Goal: Task Accomplishment & Management: Use online tool/utility

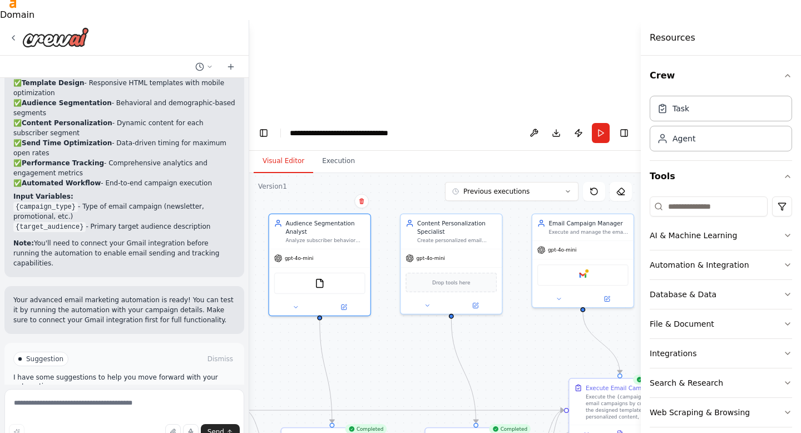
click at [254, 150] on button "Visual Editor" at bounding box center [284, 161] width 60 height 23
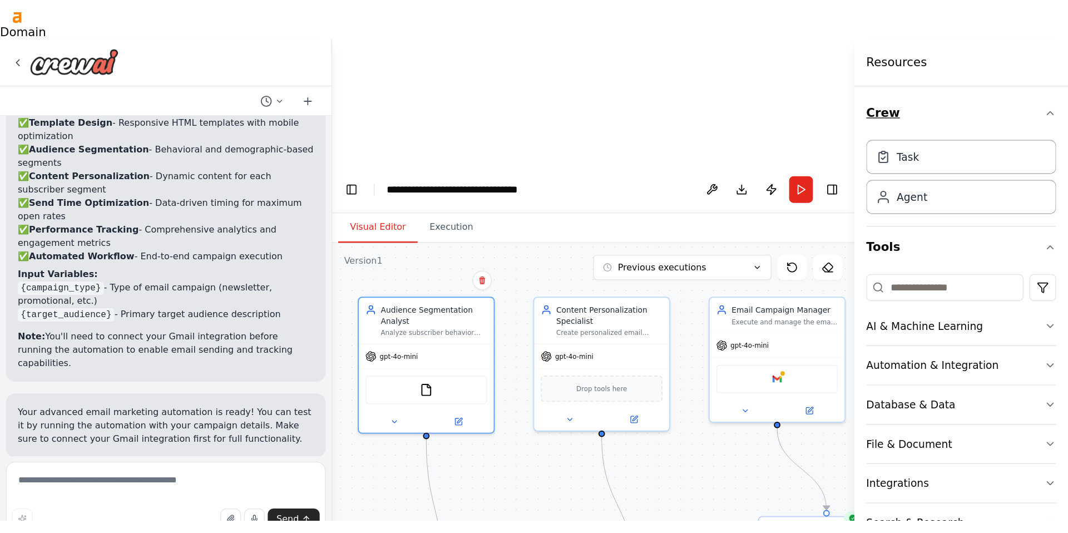
scroll to position [1030, 0]
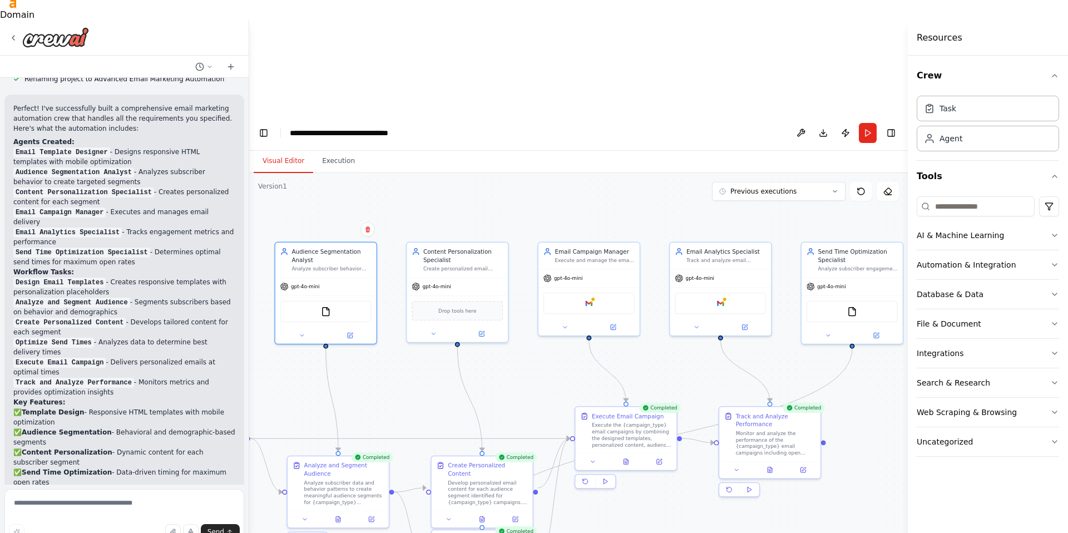
drag, startPoint x: 705, startPoint y: 231, endPoint x: 711, endPoint y: 259, distance: 29.0
click at [711, 259] on div ".deletable-edge-delete-btn { width: 20px; height: 20px; border: 0px solid #ffff…" at bounding box center [578, 410] width 658 height 475
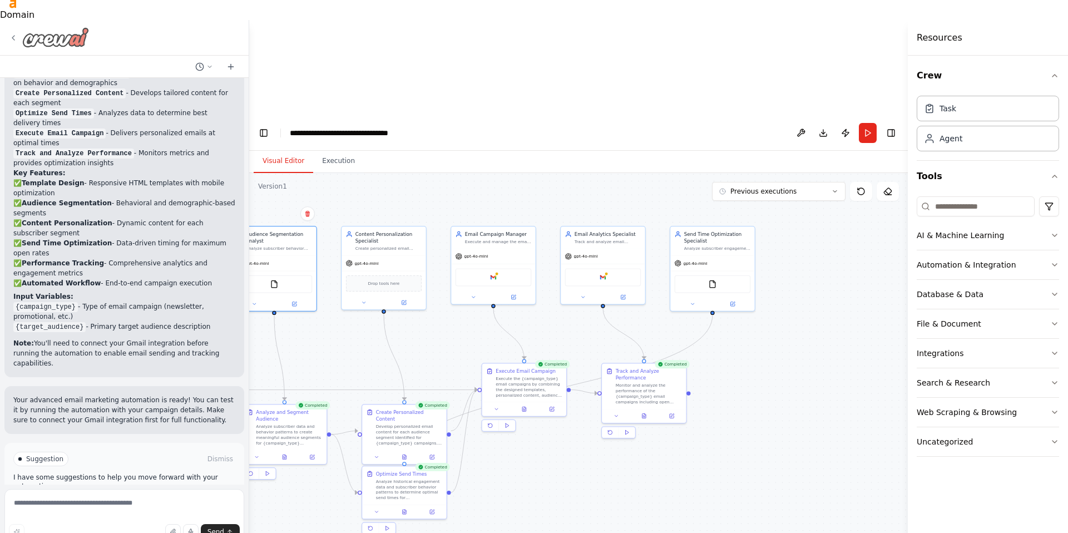
click at [13, 35] on icon at bounding box center [13, 37] width 9 height 9
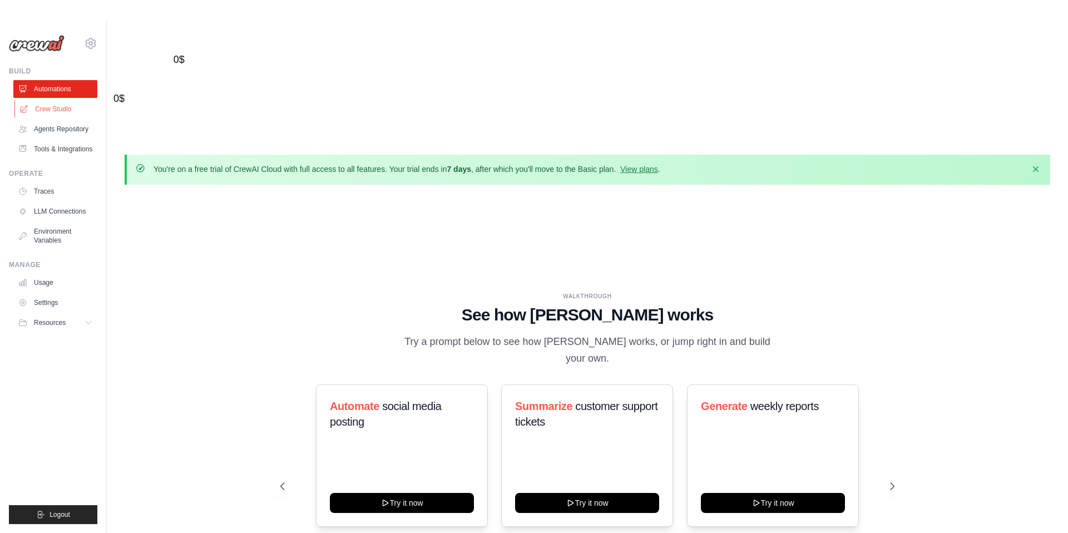
click at [39, 106] on link "Crew Studio" at bounding box center [56, 109] width 84 height 18
click at [53, 127] on link "Agents Repository" at bounding box center [56, 129] width 84 height 18
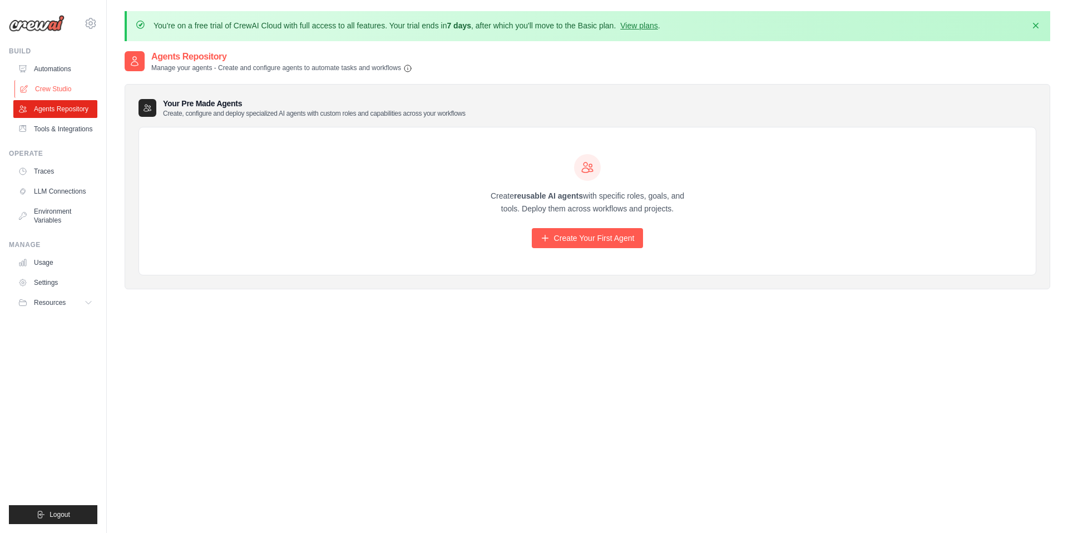
click at [44, 88] on link "Crew Studio" at bounding box center [56, 89] width 84 height 18
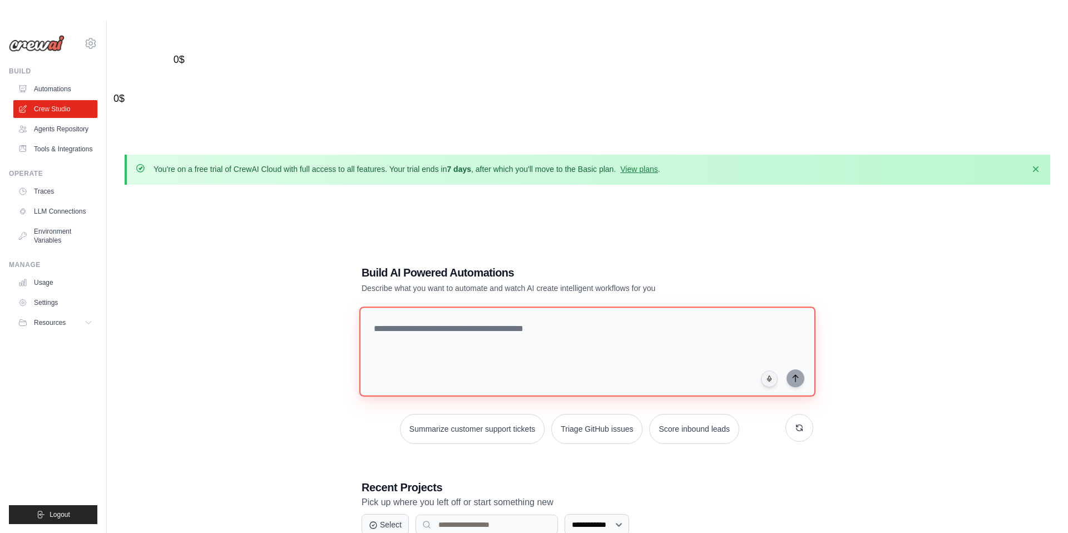
click at [494, 306] on textarea at bounding box center [587, 351] width 456 height 90
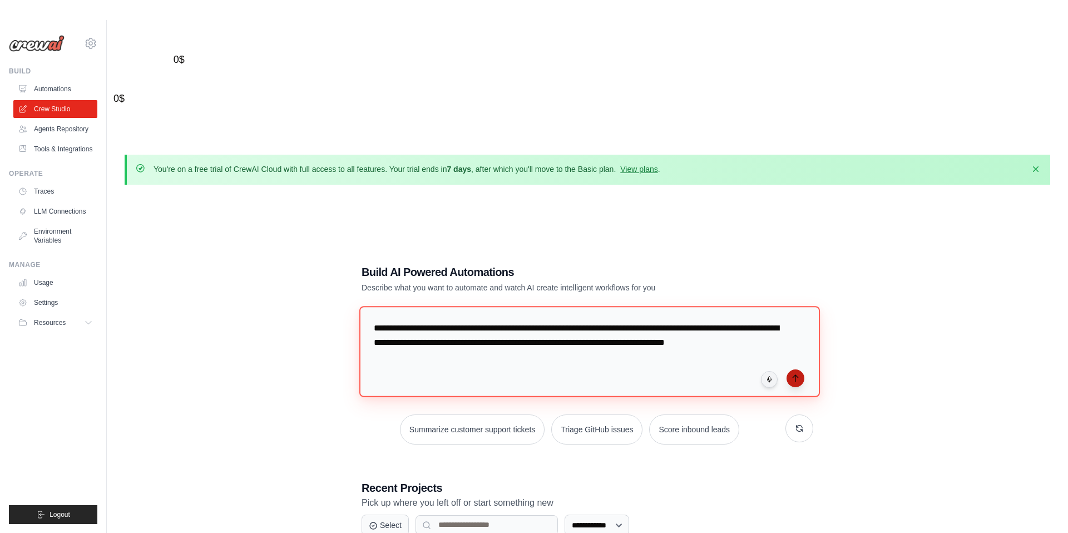
type textarea "**********"
click at [792, 374] on icon "submit" at bounding box center [795, 378] width 9 height 9
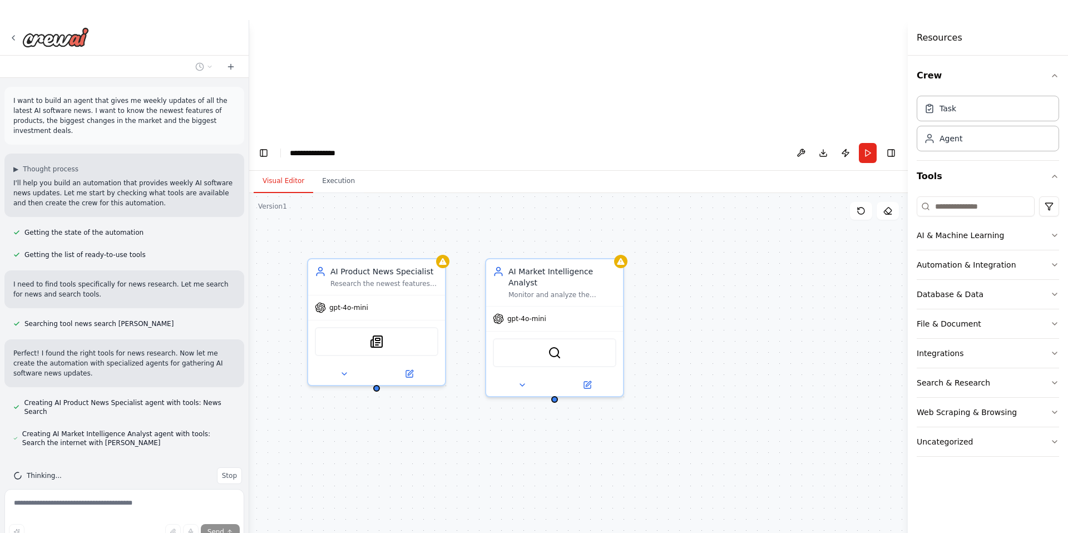
drag, startPoint x: 864, startPoint y: 231, endPoint x: 675, endPoint y: 246, distance: 189.6
click at [675, 246] on div "AI Product News Specialist Research the newest features and product releases in…" at bounding box center [578, 430] width 658 height 475
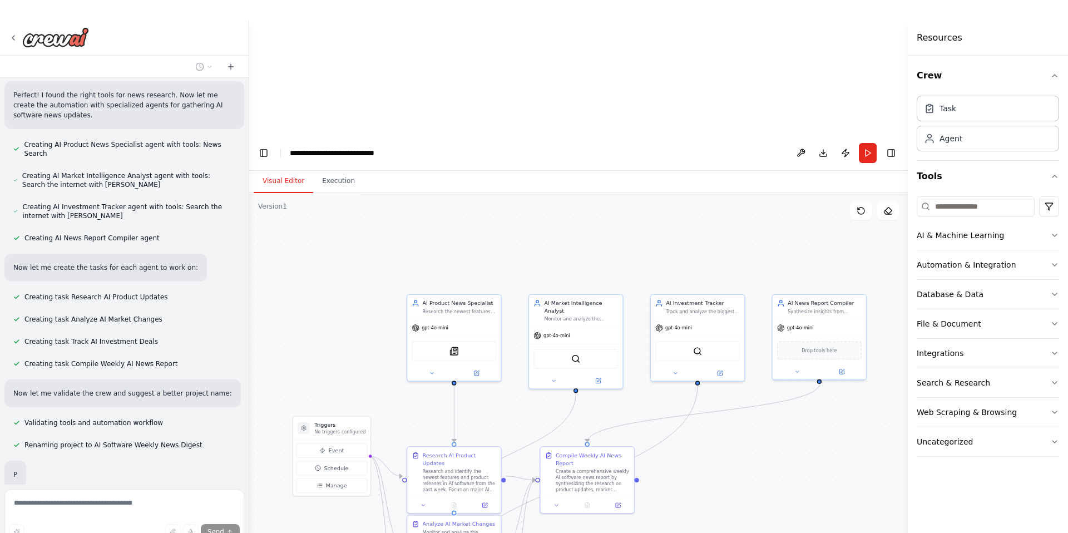
scroll to position [285, 0]
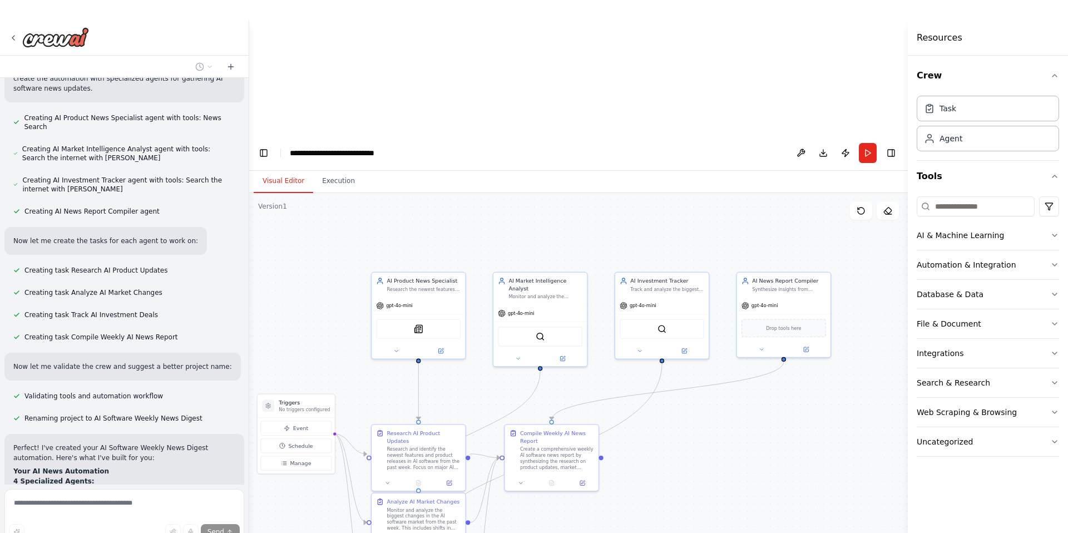
drag, startPoint x: 752, startPoint y: 125, endPoint x: 727, endPoint y: 105, distance: 32.4
click at [727, 193] on div ".deletable-edge-delete-btn { width: 20px; height: 20px; border: 0px solid #ffff…" at bounding box center [578, 430] width 658 height 475
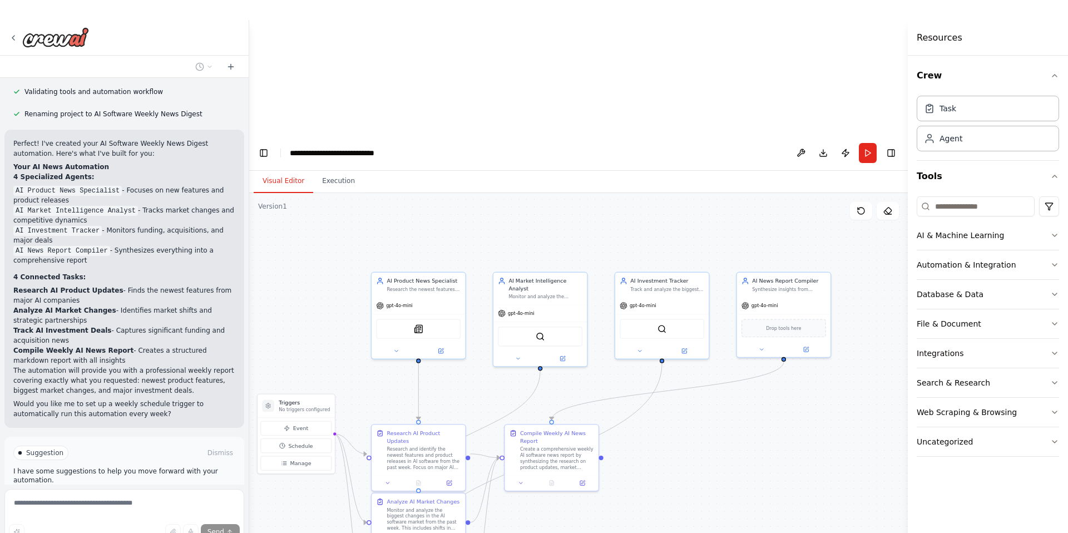
scroll to position [655, 0]
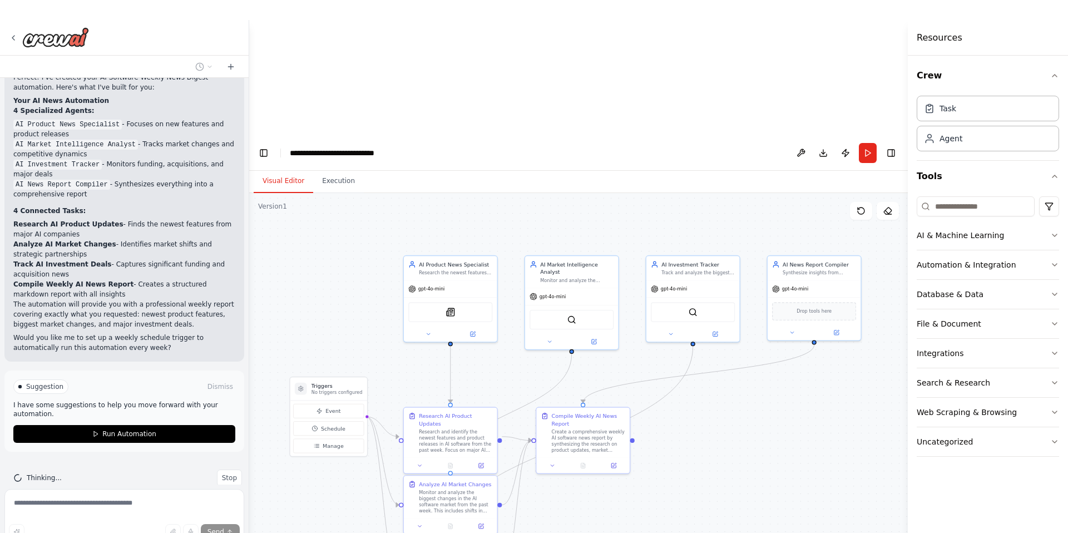
drag, startPoint x: 614, startPoint y: 458, endPoint x: 647, endPoint y: 439, distance: 37.9
click at [647, 439] on div ".deletable-edge-delete-btn { width: 20px; height: 20px; border: 0px solid #ffff…" at bounding box center [578, 430] width 658 height 475
click at [602, 425] on div "Create a comprehensive weekly AI software news report by synthesizing the resea…" at bounding box center [589, 437] width 75 height 24
click at [617, 459] on icon at bounding box center [615, 462] width 6 height 6
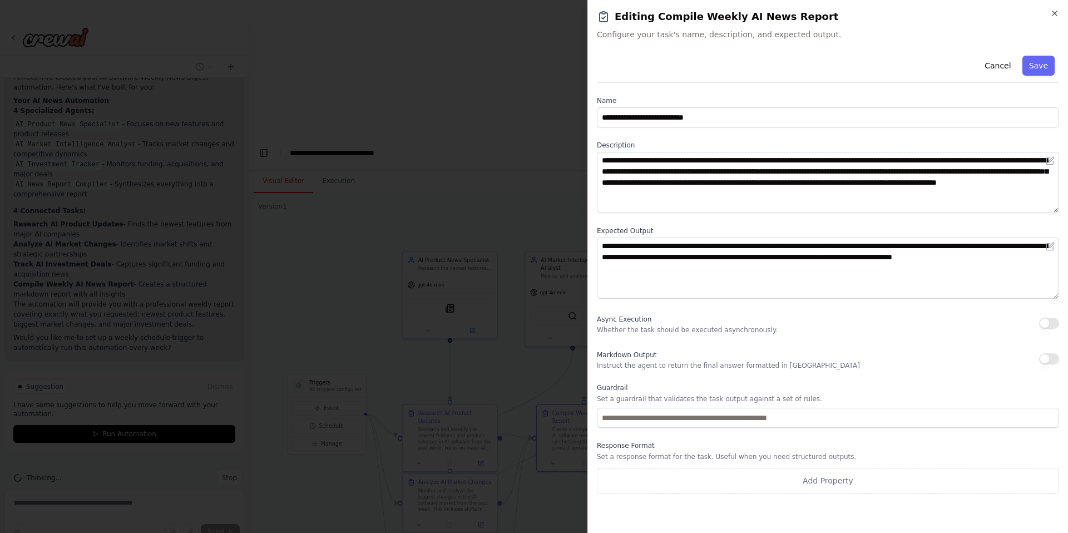
scroll to position [20, 0]
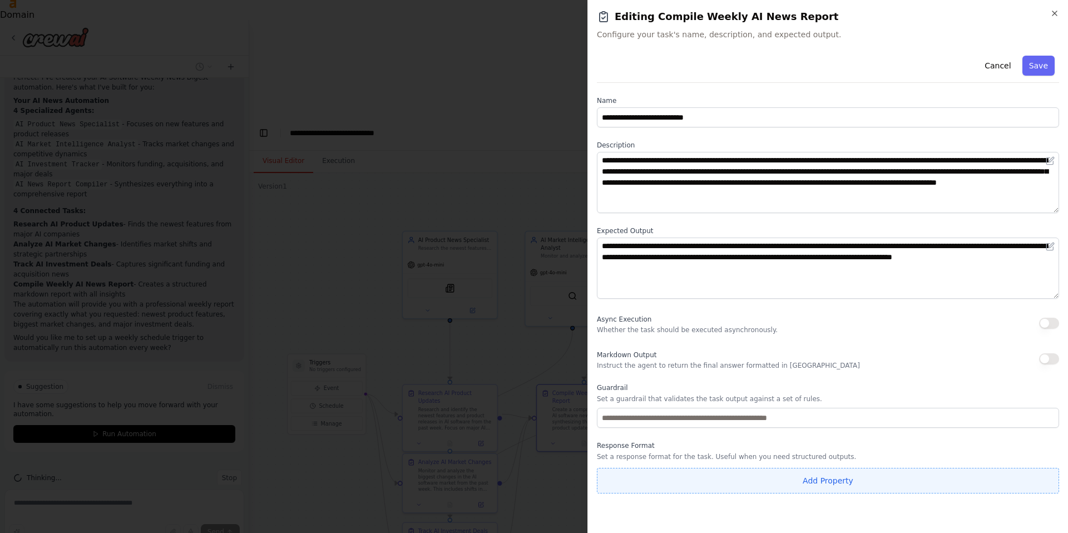
click at [772, 488] on button "Add Property" at bounding box center [828, 481] width 462 height 26
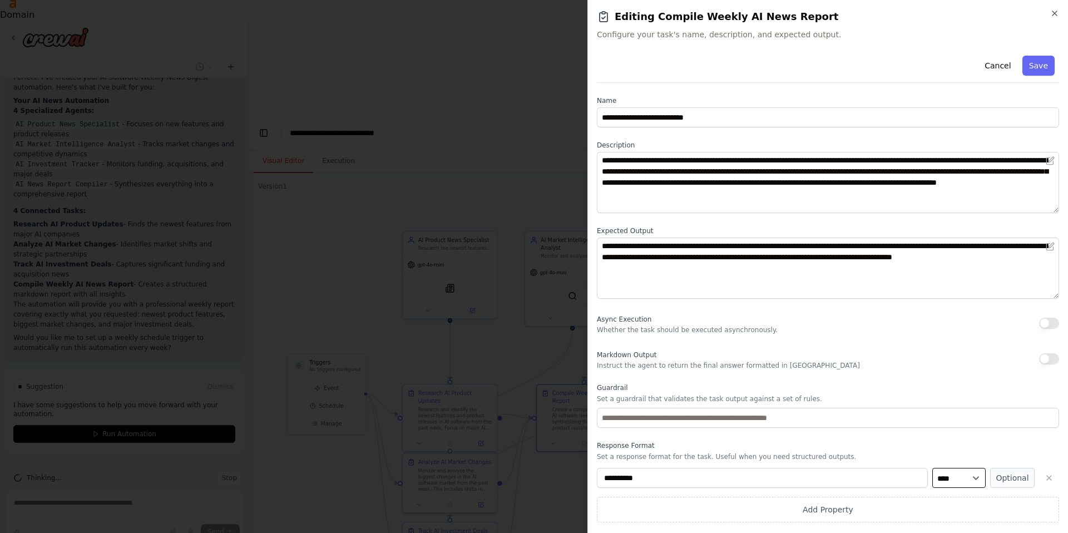
click at [974, 482] on select "**** ******* ******* **** ******" at bounding box center [958, 478] width 53 height 20
click at [1053, 480] on icon "button" at bounding box center [1048, 477] width 9 height 9
click at [994, 61] on button "Cancel" at bounding box center [997, 66] width 39 height 20
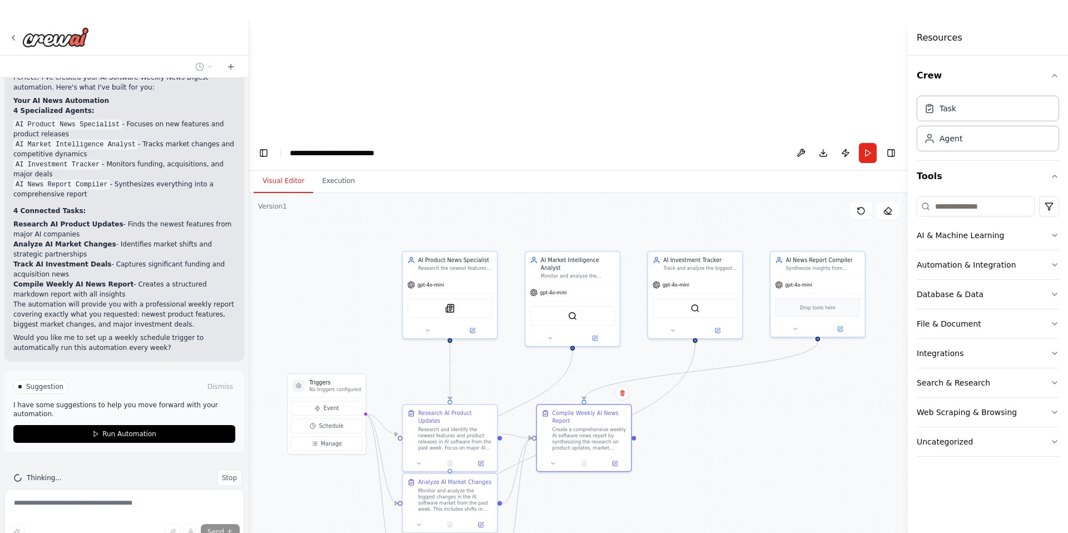
scroll to position [20, 0]
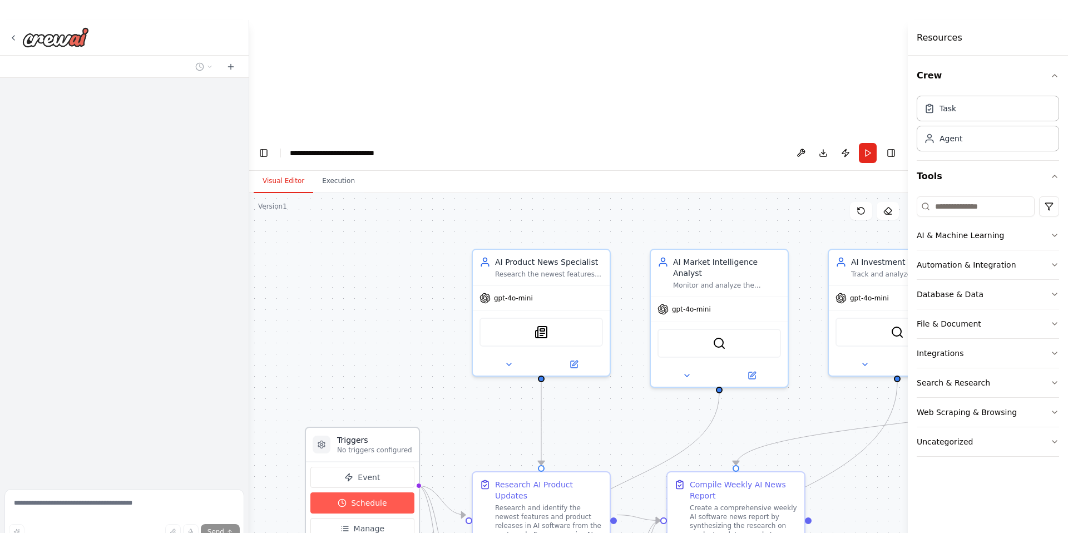
scroll to position [522, 0]
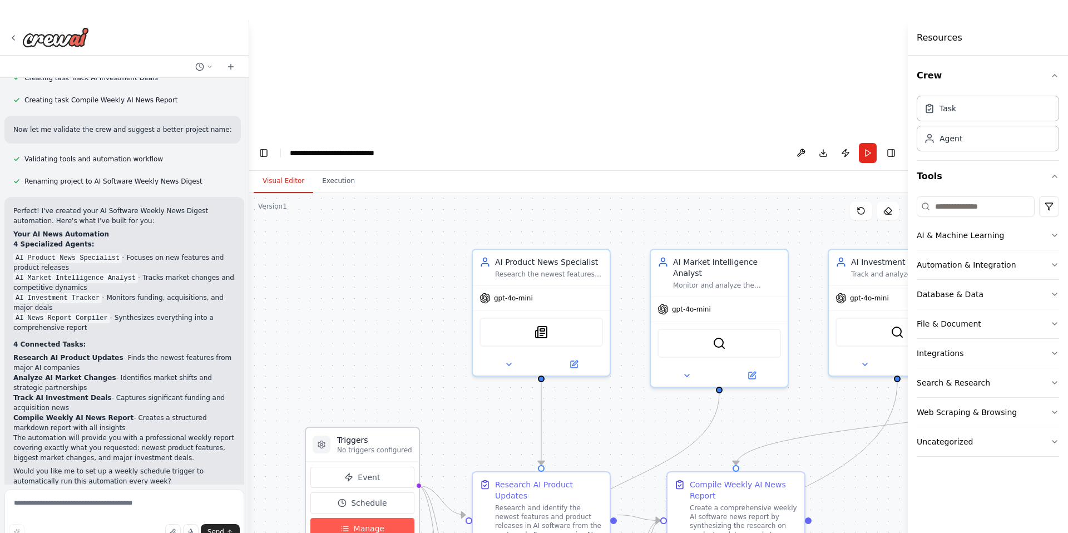
click at [347, 518] on button "Manage" at bounding box center [362, 528] width 104 height 21
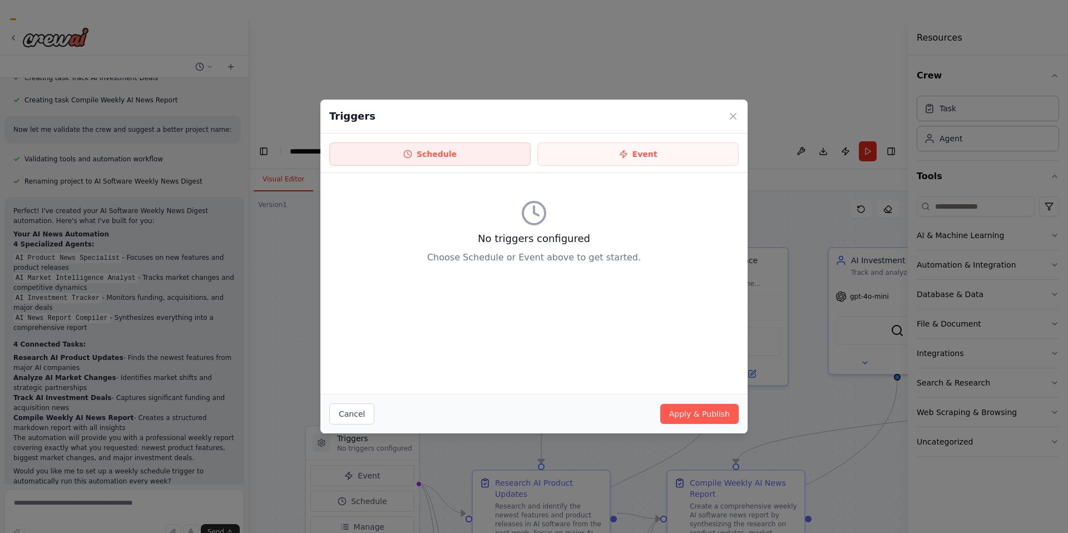
scroll to position [18, 0]
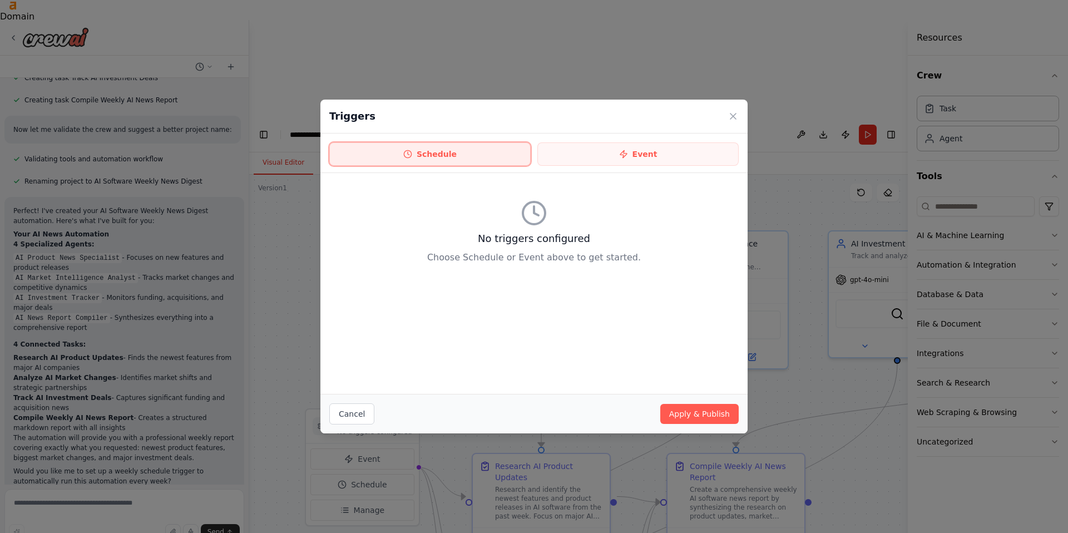
click at [421, 153] on button "Schedule" at bounding box center [429, 153] width 201 height 23
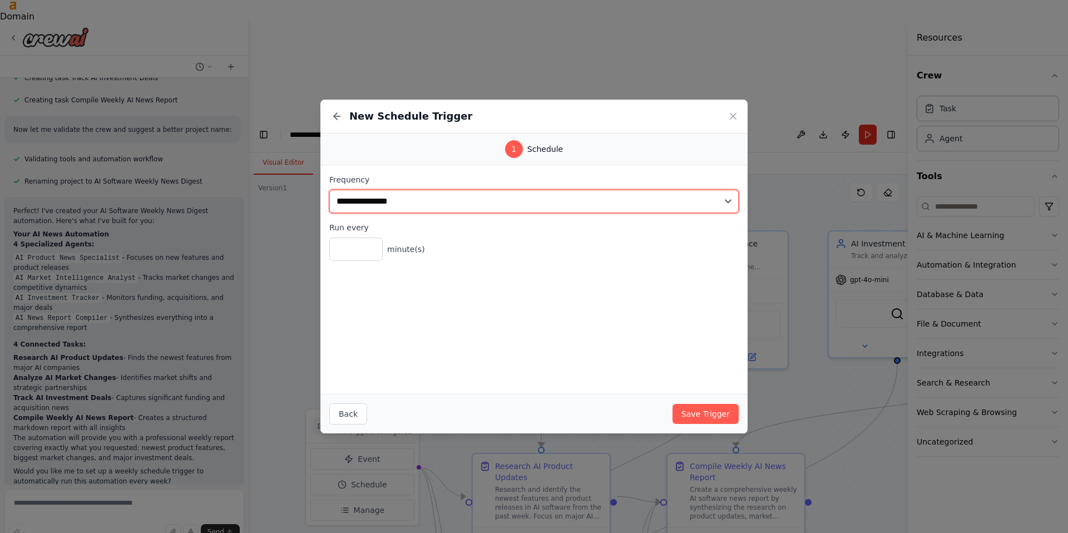
click at [415, 199] on select "**********" at bounding box center [533, 201] width 409 height 23
select select "******"
click at [329, 190] on select "**********" at bounding box center [533, 201] width 409 height 23
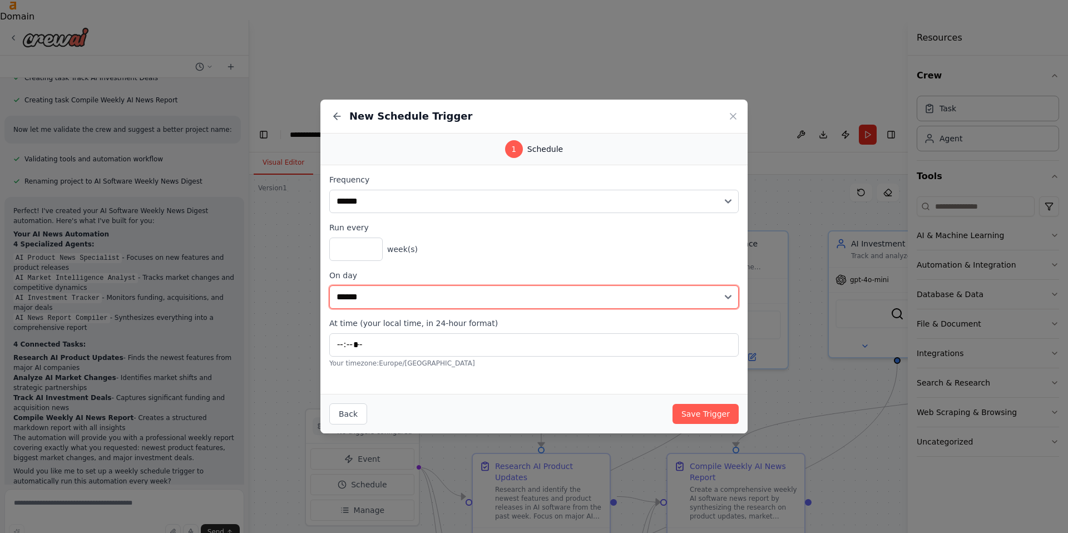
click at [395, 303] on select "****** ******* ********* ******** ****** ******** ******" at bounding box center [533, 296] width 409 height 23
click at [392, 293] on select "****** ******* ********* ******** ****** ******** ******" at bounding box center [533, 296] width 409 height 23
select select "*"
click at [329, 285] on select "****** ******* ********* ******** ****** ******** ******" at bounding box center [533, 296] width 409 height 23
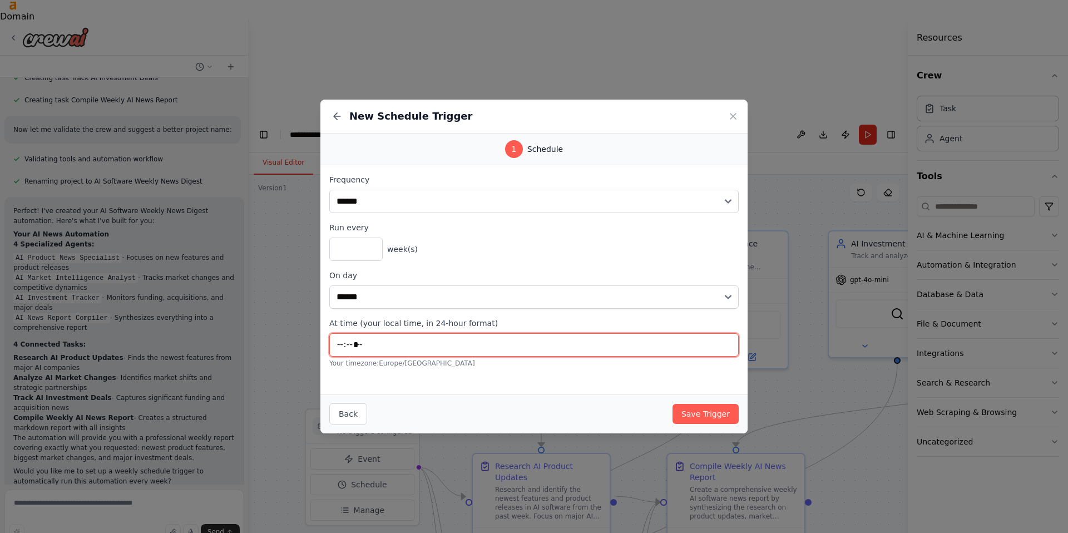
click at [381, 344] on input "*****" at bounding box center [533, 344] width 409 height 23
type input "*****"
click at [722, 417] on button "Save Trigger" at bounding box center [705, 414] width 66 height 20
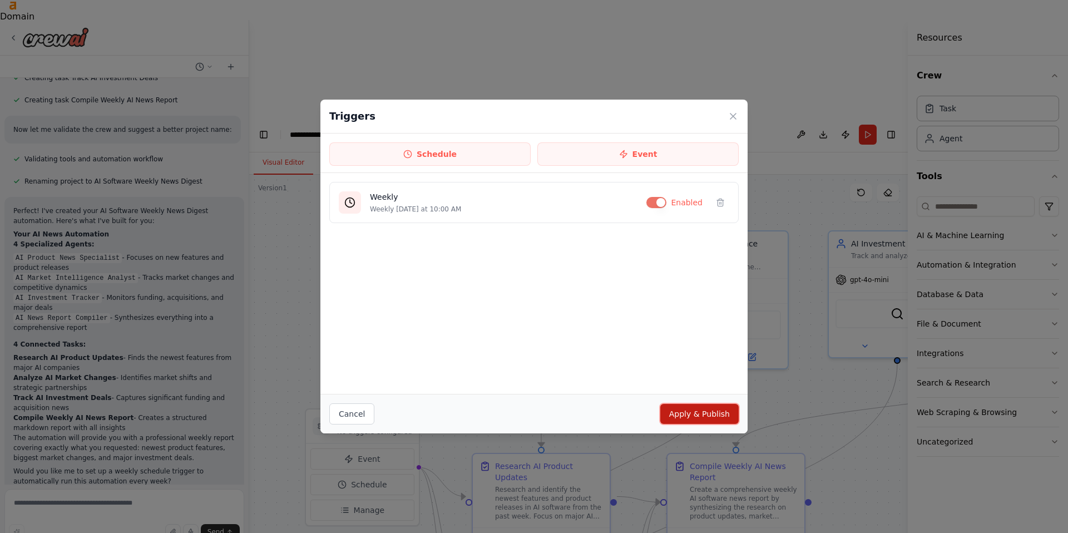
click at [703, 417] on button "Apply & Publish" at bounding box center [699, 414] width 78 height 20
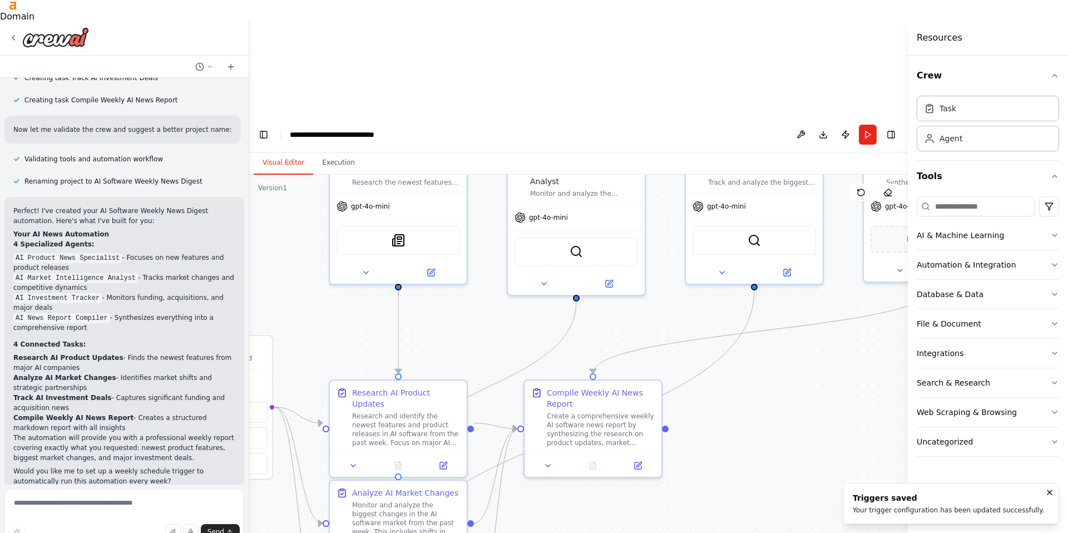
drag, startPoint x: 837, startPoint y: 287, endPoint x: 704, endPoint y: 215, distance: 151.8
click at [704, 215] on div ".deletable-edge-delete-btn { width: 20px; height: 20px; border: 0px solid #ffff…" at bounding box center [578, 412] width 658 height 475
click at [67, 508] on textarea at bounding box center [124, 517] width 240 height 56
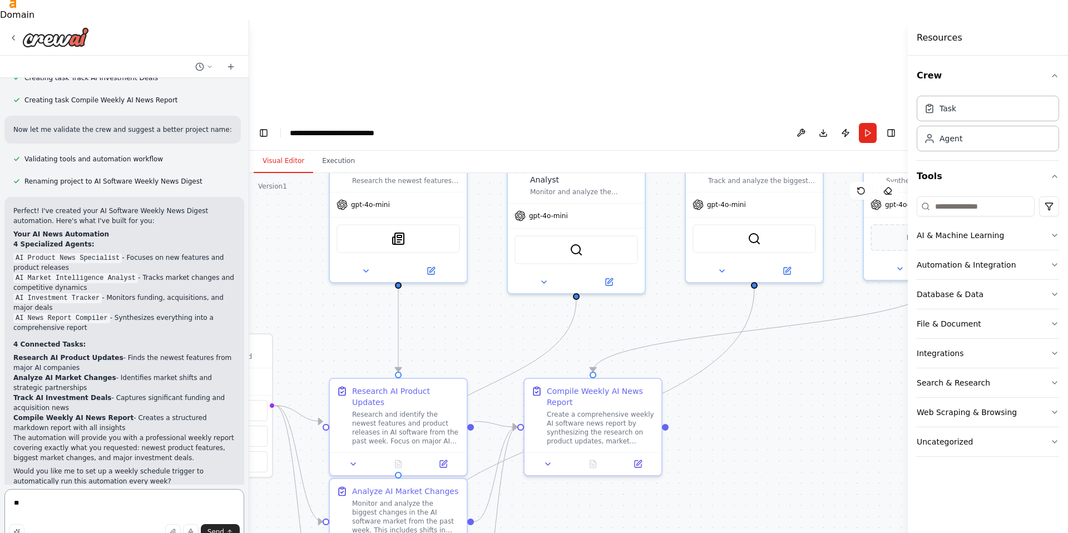
type textarea "*"
type textarea "**********"
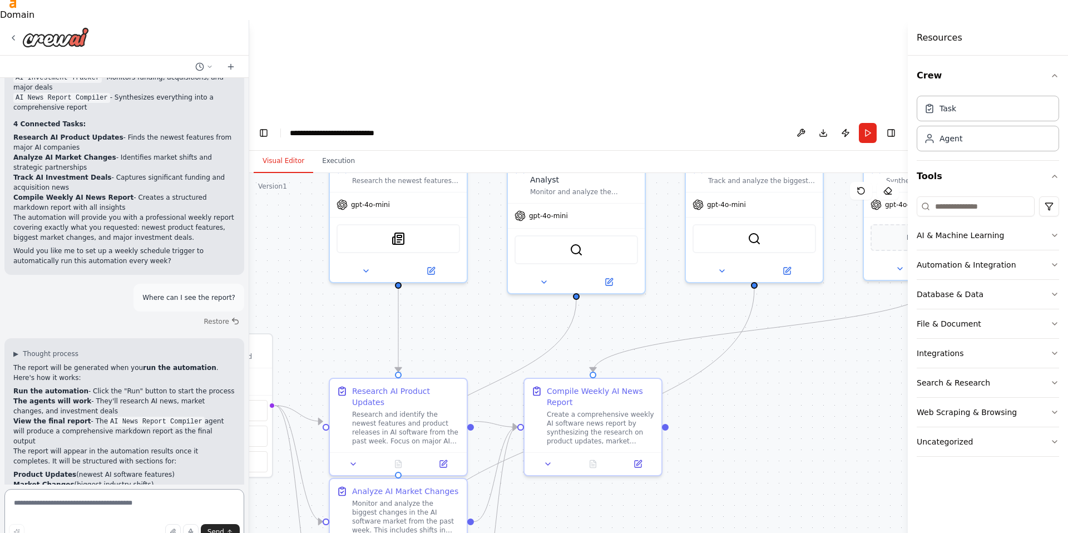
scroll to position [792, 0]
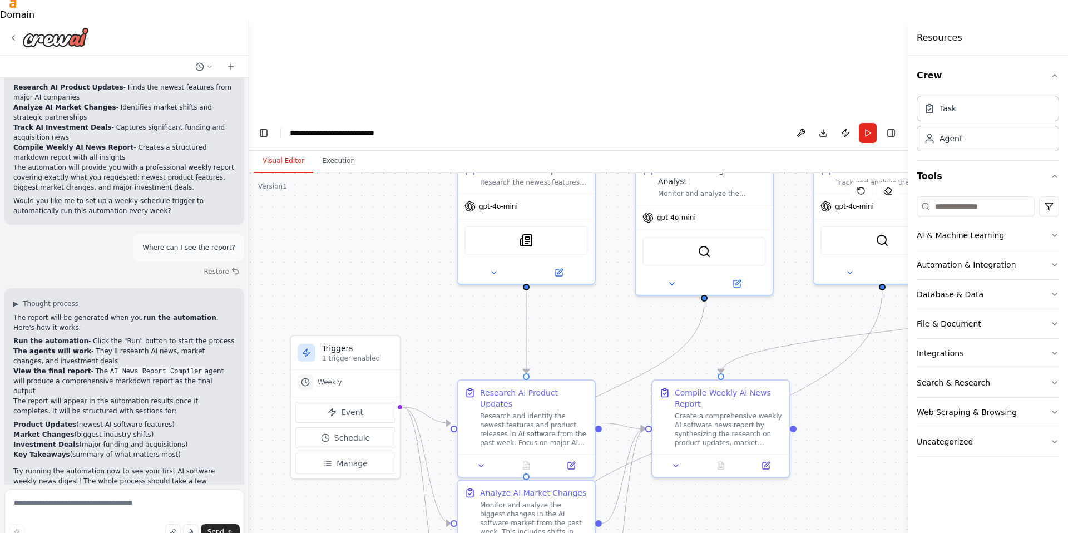
drag, startPoint x: 356, startPoint y: 220, endPoint x: 484, endPoint y: 222, distance: 127.9
click at [484, 222] on div ".deletable-edge-delete-btn { width: 20px; height: 20px; border: 0px solid #ffff…" at bounding box center [578, 410] width 658 height 475
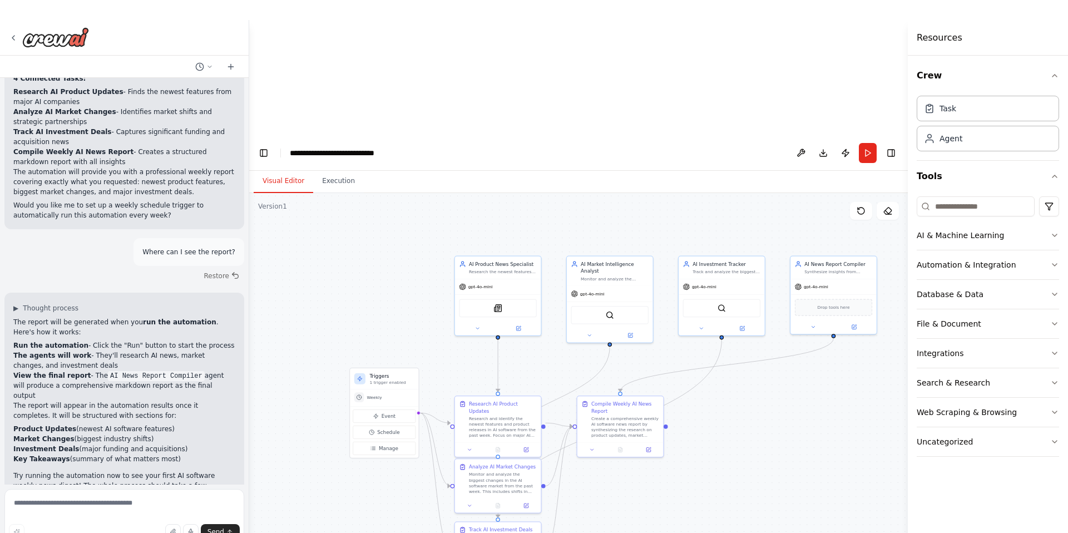
scroll to position [20, 0]
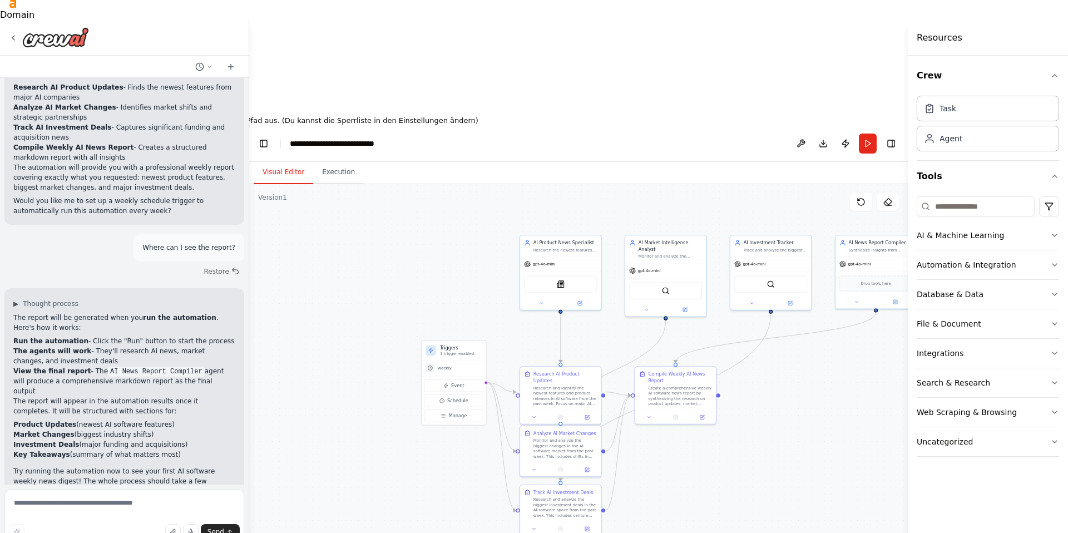
click at [8, 107] on icon at bounding box center [4, 111] width 8 height 8
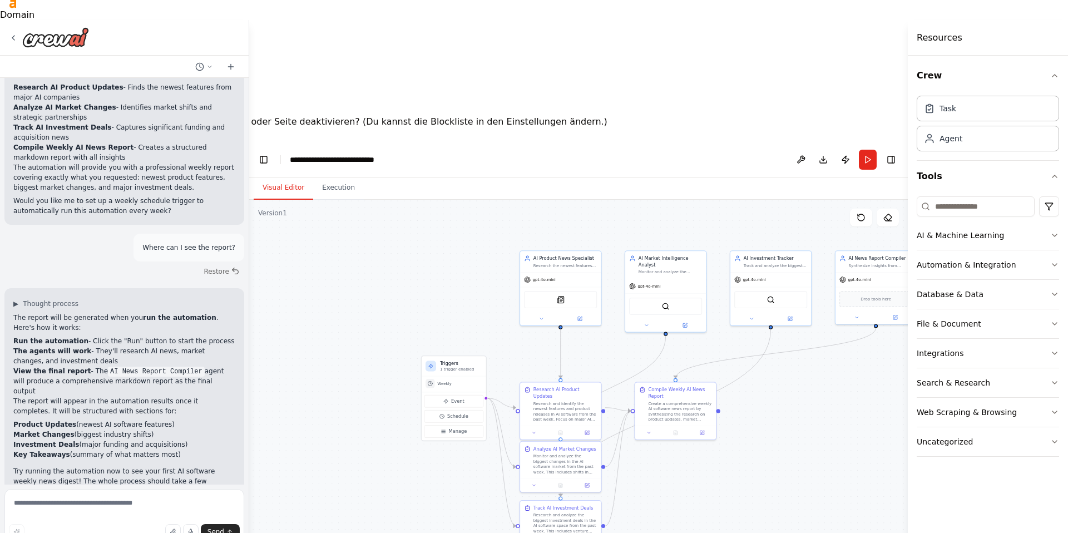
click at [133, 128] on button "Für die Domain" at bounding box center [100, 134] width 68 height 13
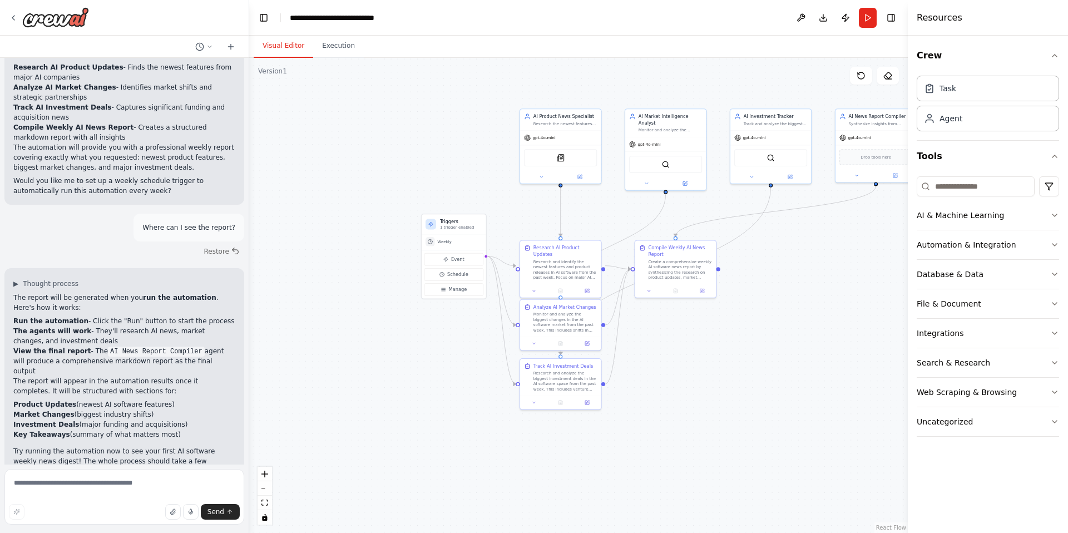
scroll to position [0, 0]
click at [867, 18] on button "Run" at bounding box center [868, 18] width 18 height 20
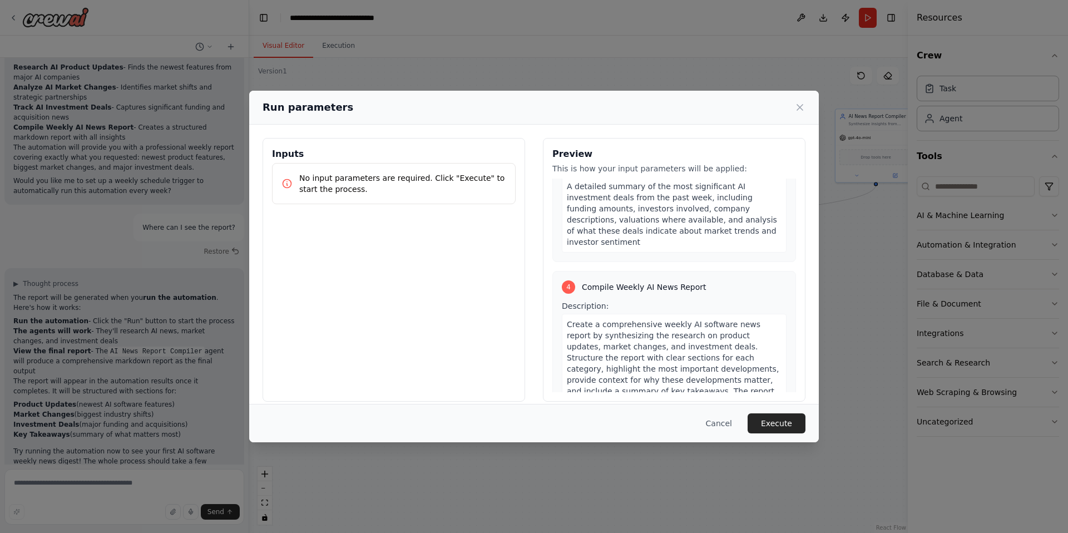
scroll to position [772, 0]
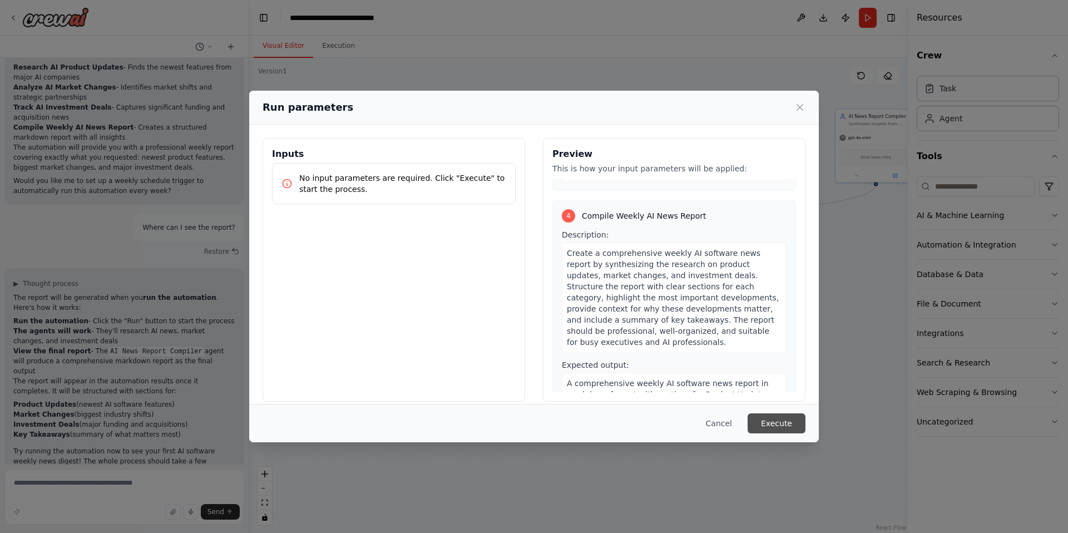
click at [787, 424] on button "Execute" at bounding box center [776, 423] width 58 height 20
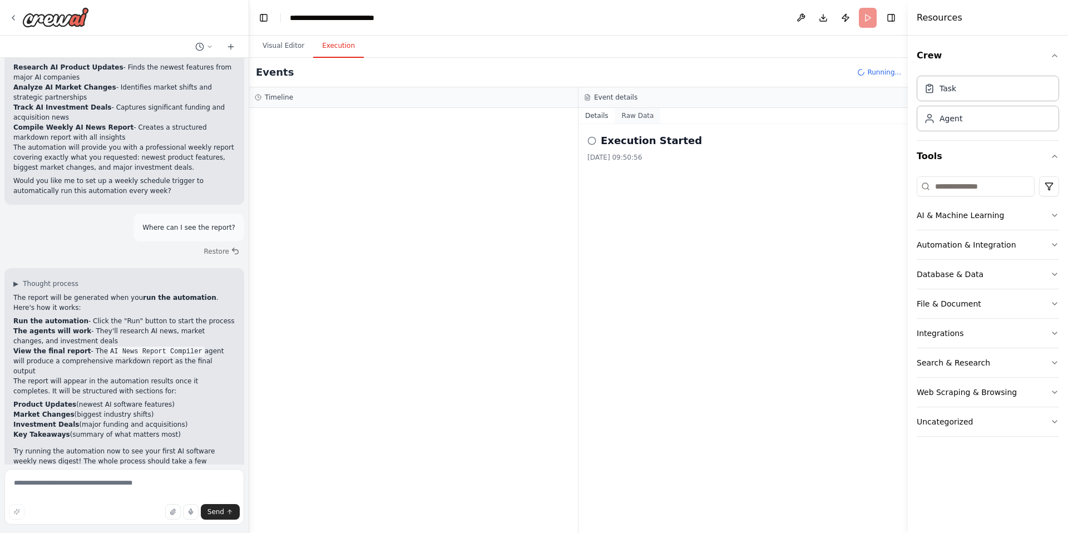
click at [640, 118] on button "Raw Data" at bounding box center [638, 116] width 46 height 16
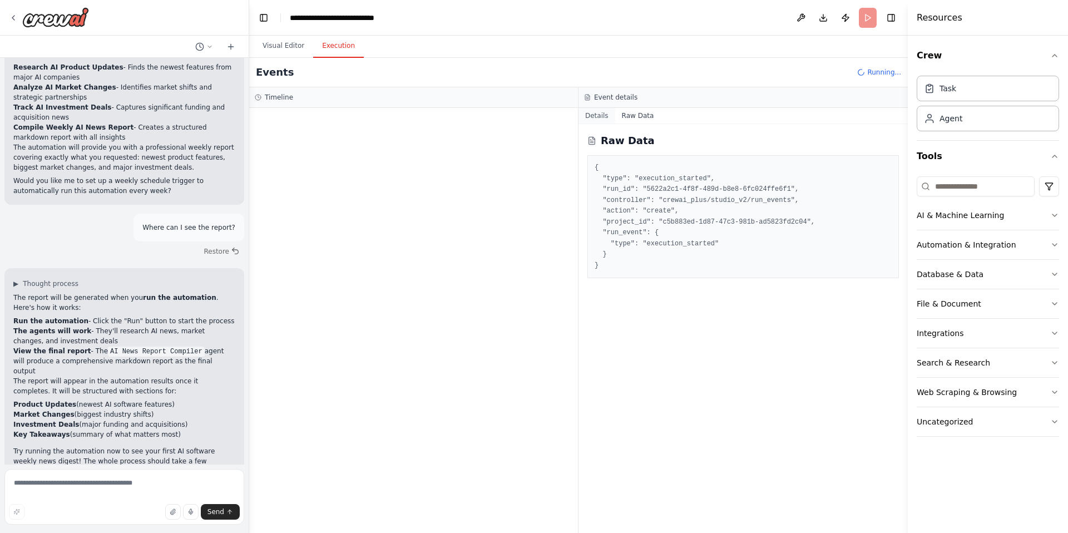
click at [600, 116] on button "Details" at bounding box center [596, 116] width 37 height 16
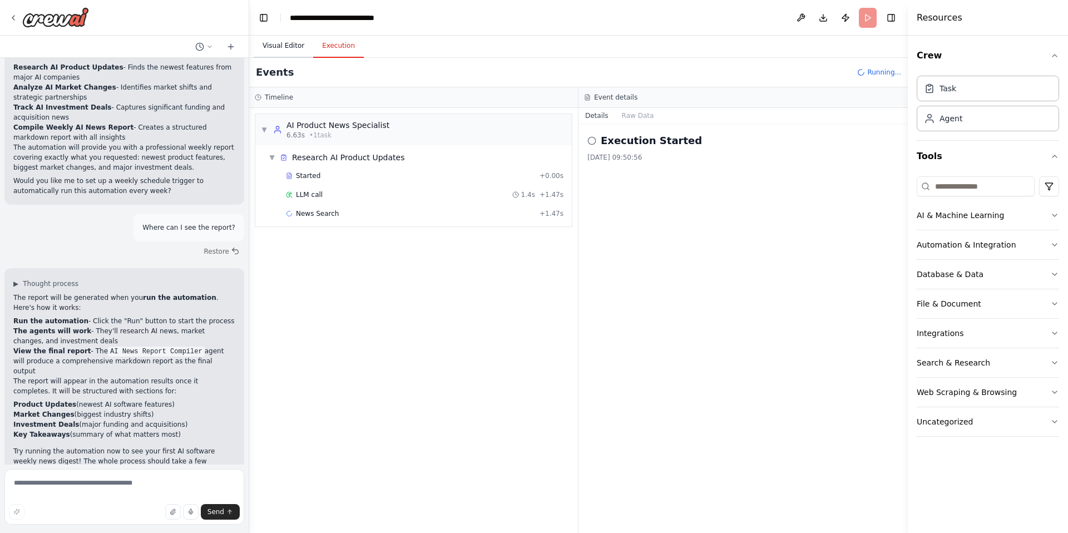
click at [280, 46] on button "Visual Editor" at bounding box center [284, 45] width 60 height 23
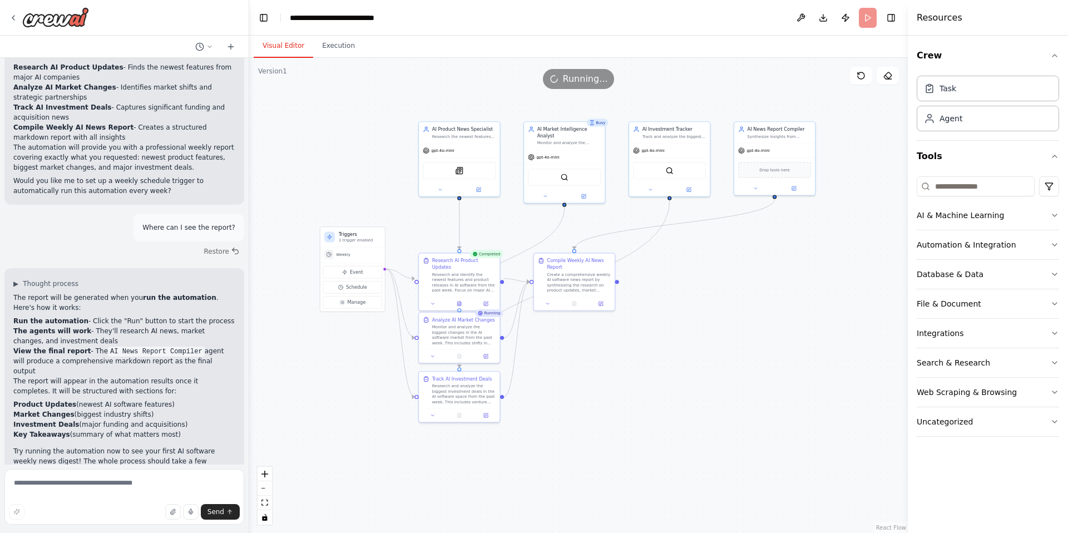
drag, startPoint x: 815, startPoint y: 249, endPoint x: 713, endPoint y: 262, distance: 102.0
click at [713, 262] on div ".deletable-edge-delete-btn { width: 20px; height: 20px; border: 0px solid #ffff…" at bounding box center [578, 295] width 658 height 475
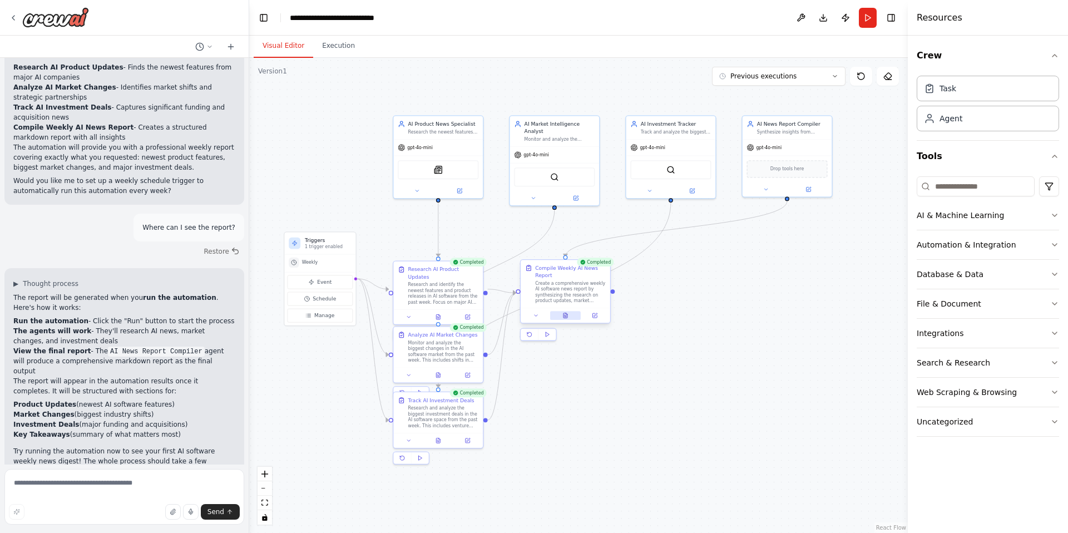
click at [565, 316] on icon at bounding box center [565, 315] width 4 height 5
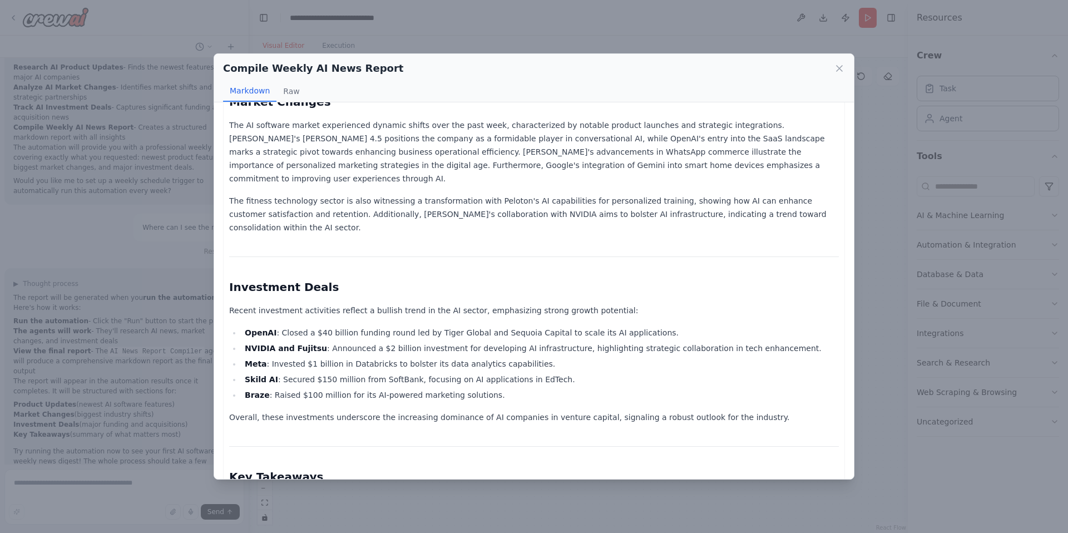
scroll to position [653, 0]
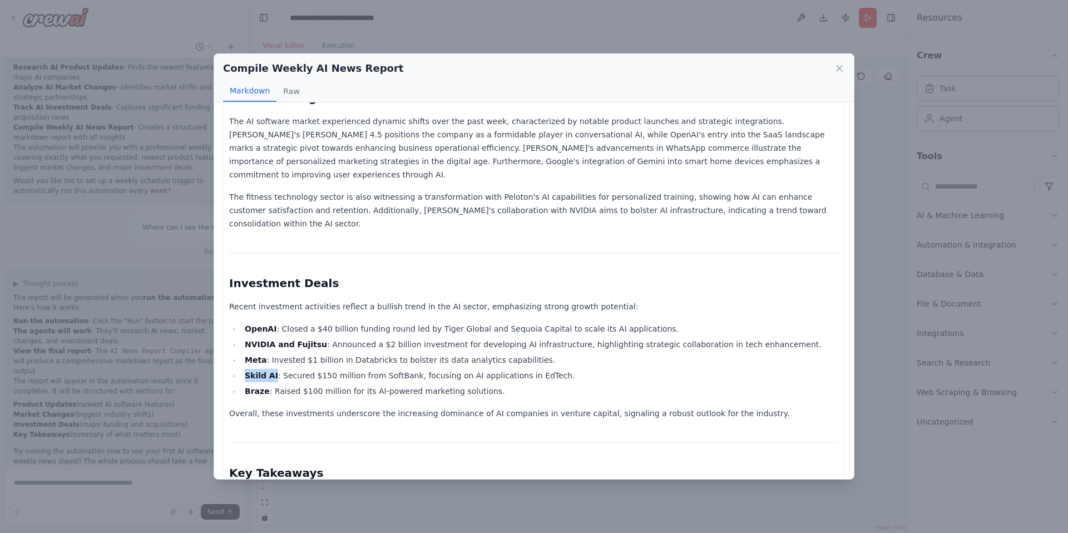
drag, startPoint x: 244, startPoint y: 350, endPoint x: 272, endPoint y: 350, distance: 28.4
click at [272, 369] on li "Skild AI : Secured $150 million from SoftBank, focusing on AI applications in E…" at bounding box center [539, 375] width 597 height 13
copy strong "Skild AI"
click at [542, 369] on li "Skild AI : Secured $150 million from SoftBank, focusing on AI applications in E…" at bounding box center [539, 375] width 597 height 13
drag, startPoint x: 567, startPoint y: 351, endPoint x: 243, endPoint y: 349, distance: 324.2
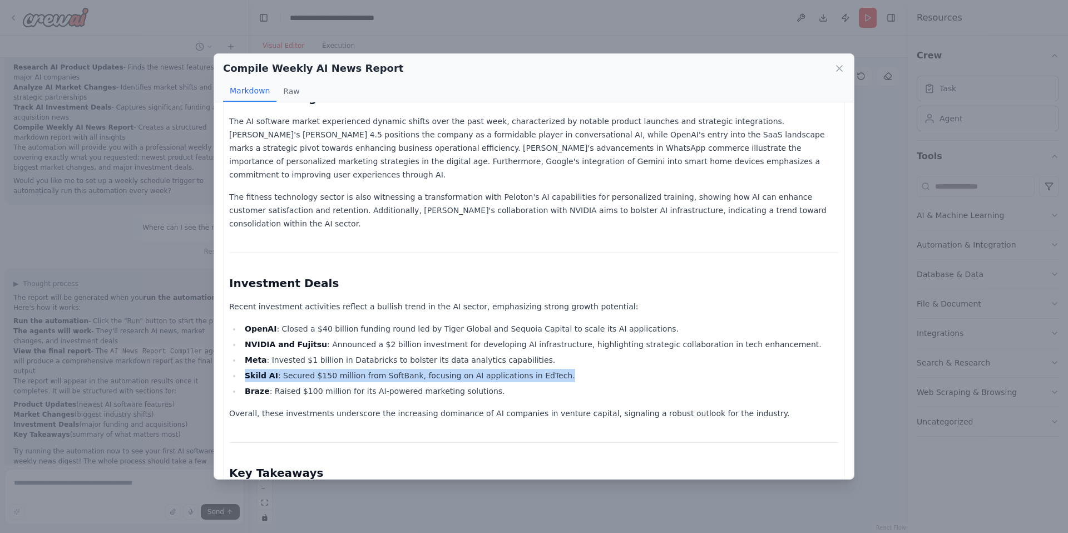
click at [243, 369] on li "Skild AI : Secured $150 million from SoftBank, focusing on AI applications in E…" at bounding box center [539, 375] width 597 height 13
copy li "Skild AI : Secured $150 million from SoftBank, focusing on AI applications in E…"
click at [334, 369] on li "Skild AI : Secured $150 million from SoftBank, focusing on AI applications in E…" at bounding box center [539, 375] width 597 height 13
drag, startPoint x: 490, startPoint y: 363, endPoint x: 242, endPoint y: 365, distance: 247.5
click at [242, 384] on li "Braze : Raised $100 million for its AI-powered marketing solutions." at bounding box center [539, 390] width 597 height 13
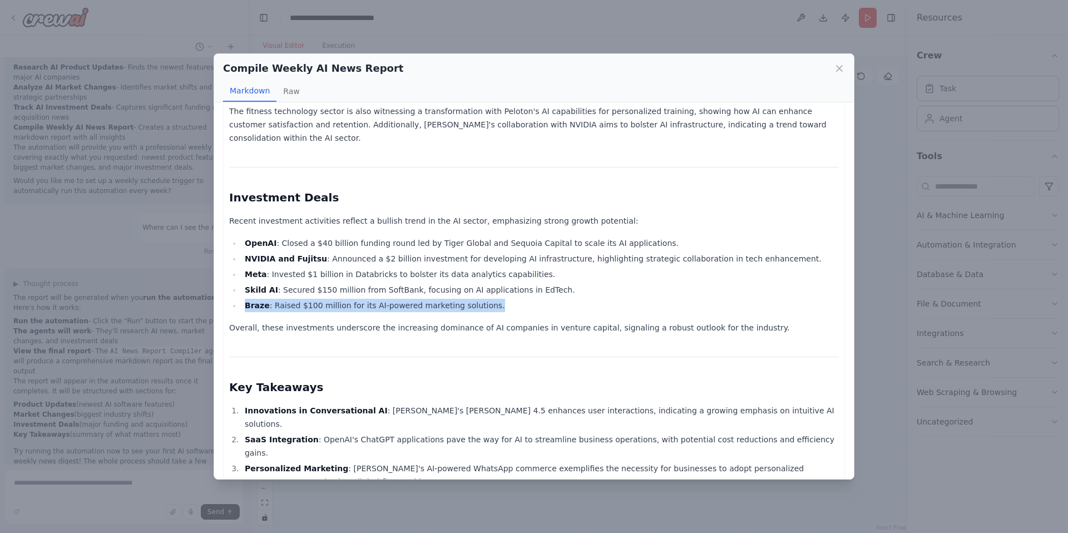
scroll to position [779, 0]
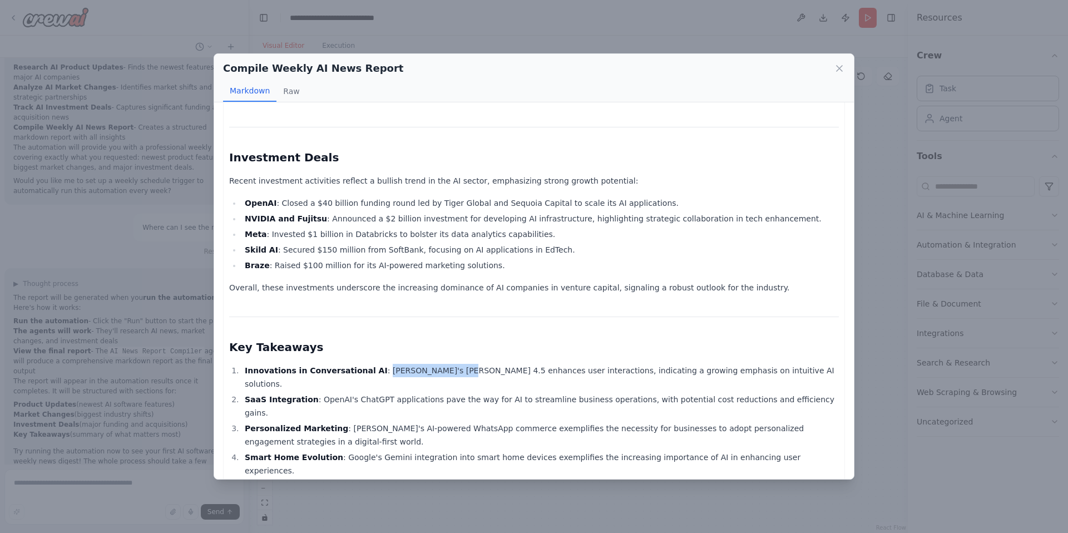
drag, startPoint x: 369, startPoint y: 345, endPoint x: 439, endPoint y: 345, distance: 70.6
click at [439, 364] on li "Innovations in Conversational AI : [PERSON_NAME]'s [PERSON_NAME] 4.5 enhances u…" at bounding box center [539, 377] width 597 height 27
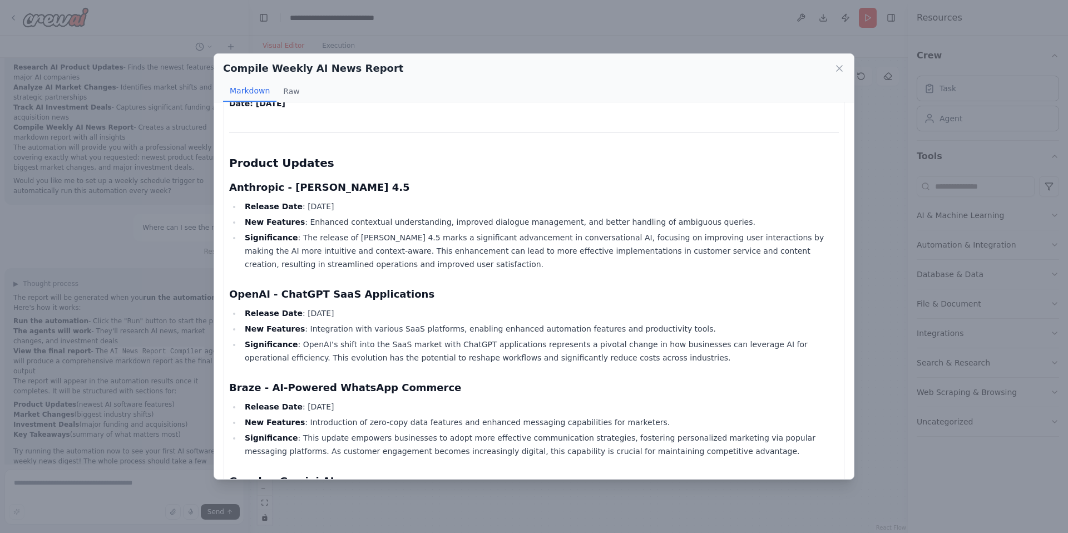
scroll to position [36, 0]
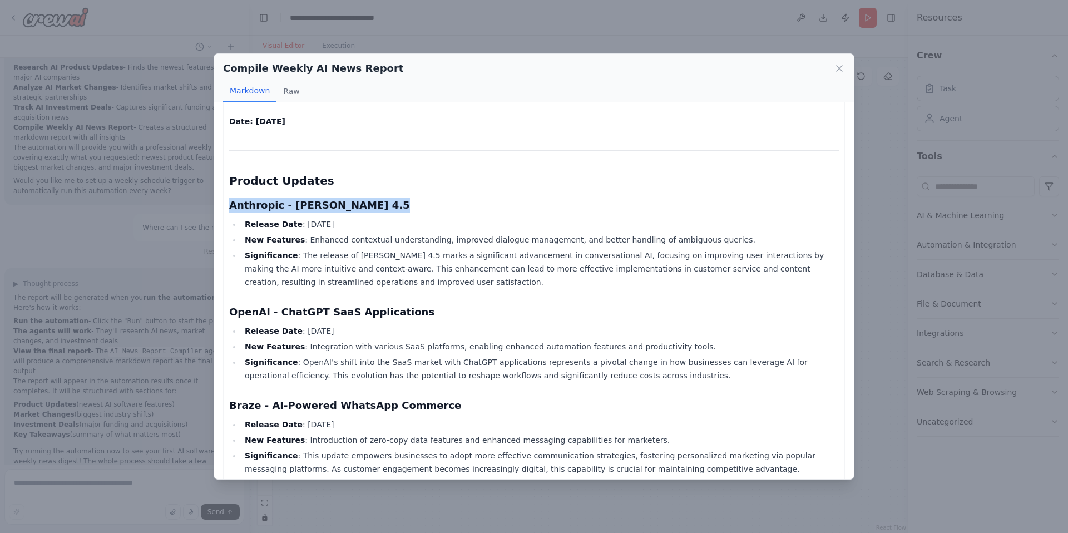
drag, startPoint x: 227, startPoint y: 205, endPoint x: 376, endPoint y: 209, distance: 148.5
copy h3 "Anthropic - [PERSON_NAME] 4.5"
